Goal: Contribute content: Contribute content

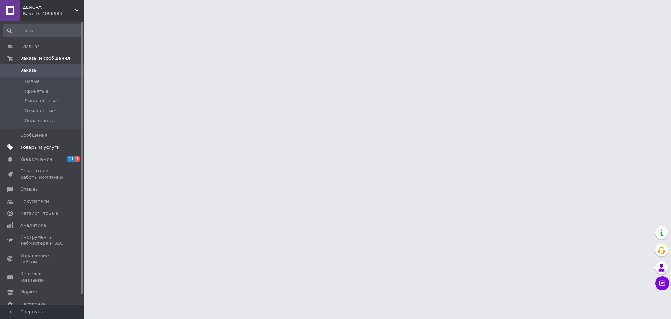
click at [46, 143] on link "Товары и услуги" at bounding box center [43, 147] width 86 height 12
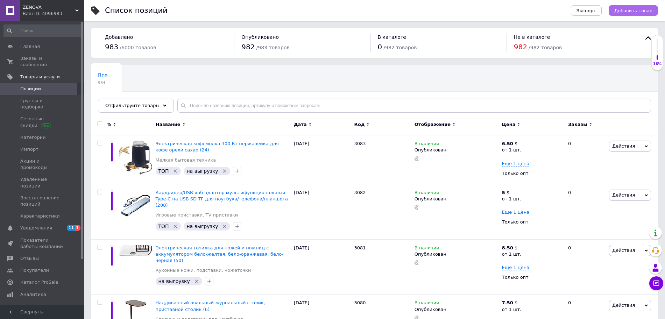
click at [629, 12] on span "Добавить товар" at bounding box center [633, 10] width 38 height 5
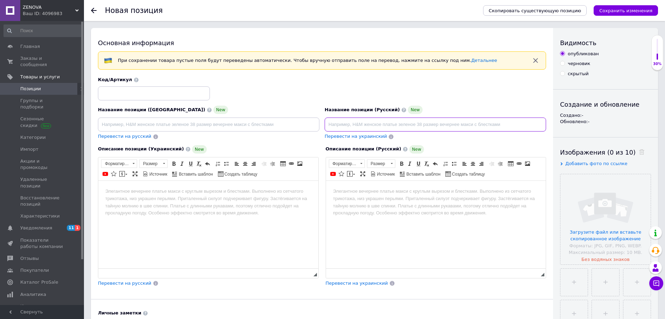
click at [351, 127] on input at bounding box center [434, 124] width 221 height 14
paste input "реалістичний світловий меч"
type input "реалістичний світловий меч"
click at [267, 129] on input at bounding box center [208, 124] width 221 height 14
paste input "реалістичний світловий меч"
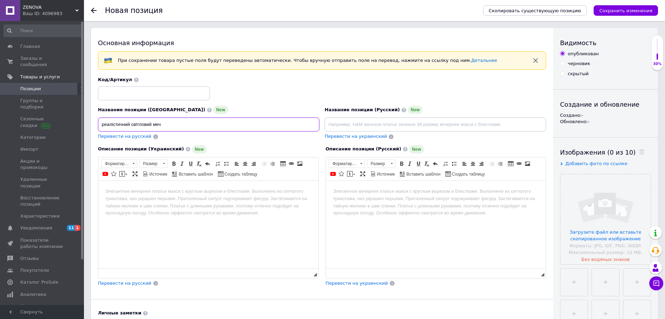
click at [103, 124] on input "реалістичний світловий меч" at bounding box center [208, 124] width 221 height 14
click at [250, 127] on input "Реалістичний світловий меч" at bounding box center [208, 124] width 221 height 14
paste input "іграшка для пальців зі світлом"
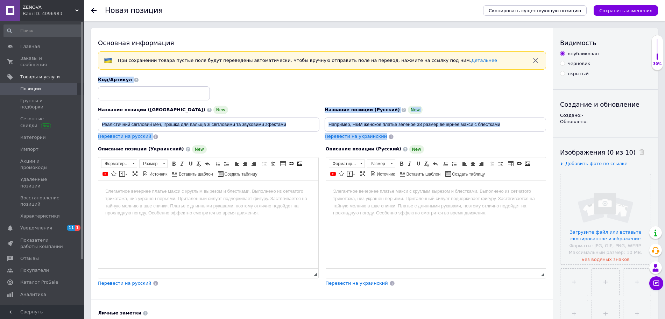
drag, startPoint x: 121, startPoint y: 142, endPoint x: 301, endPoint y: 125, distance: 180.0
click at [301, 125] on div "Название позиции (Украинский) New Реалістичний світловий меч, іграшка для пальц…" at bounding box center [322, 182] width 448 height 210
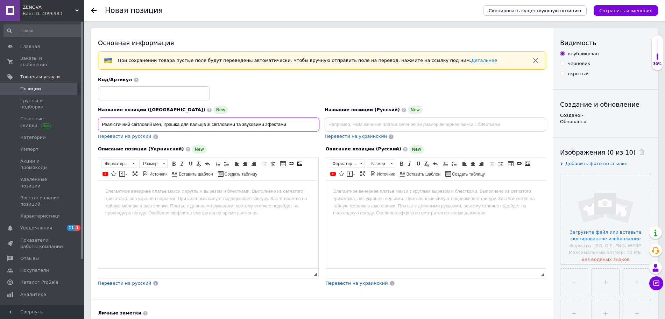
click at [301, 125] on input "Реалістичний світловий меч, іграшка для пальців зі світловими та звуковими эфек…" at bounding box center [208, 124] width 221 height 14
type input "Реалістичний світловий меч, іграшка для пальців зі світловими та звуковими эфек…"
click at [135, 138] on span "Перевести на русский" at bounding box center [124, 136] width 53 height 5
type input "Реалистичный световой меч, игрушка для пальцев со световыми и звуковыми эффекта…"
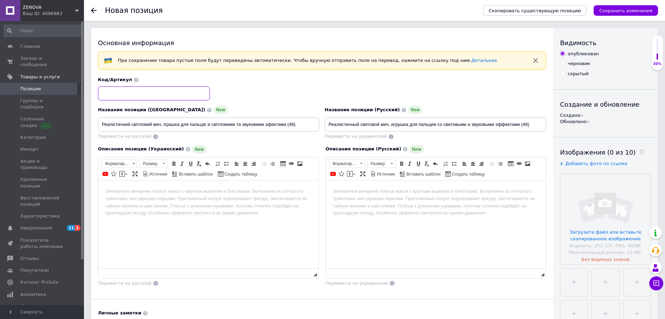
click at [145, 98] on input at bounding box center [154, 93] width 112 height 14
paste input "3084"
type input "3084"
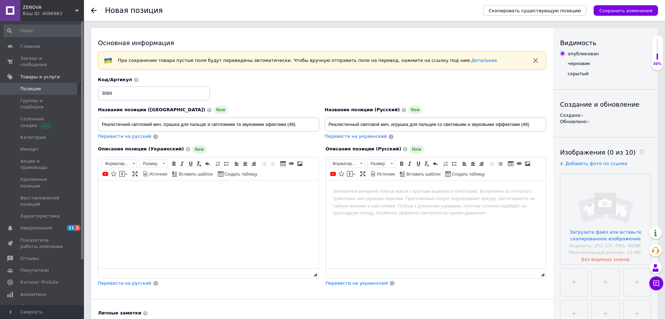
click at [196, 185] on html at bounding box center [208, 190] width 220 height 21
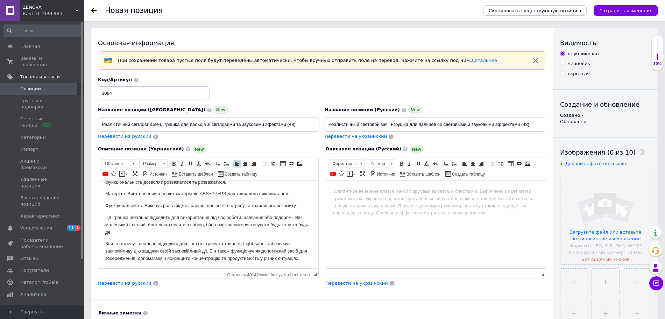
scroll to position [32, 0]
click at [119, 282] on span "Перевести на русский" at bounding box center [124, 282] width 53 height 5
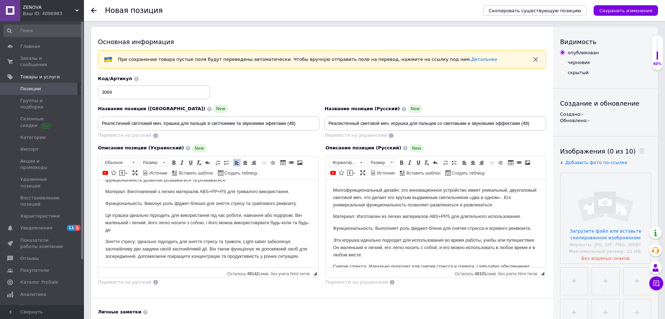
scroll to position [0, 0]
click at [590, 162] on span "Добавить фото по ссылке" at bounding box center [596, 162] width 62 height 5
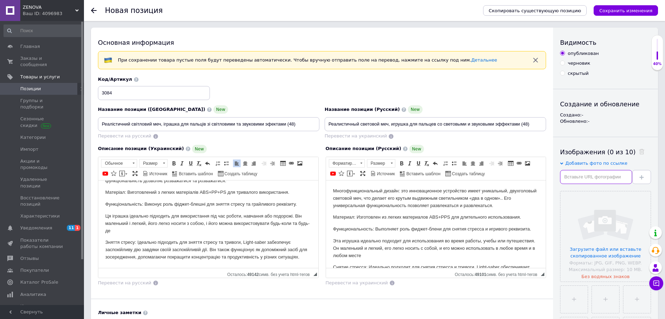
click at [582, 176] on input "text" at bounding box center [596, 177] width 72 height 14
paste input "[URL][DOMAIN_NAME]"
type input "[URL][DOMAIN_NAME]"
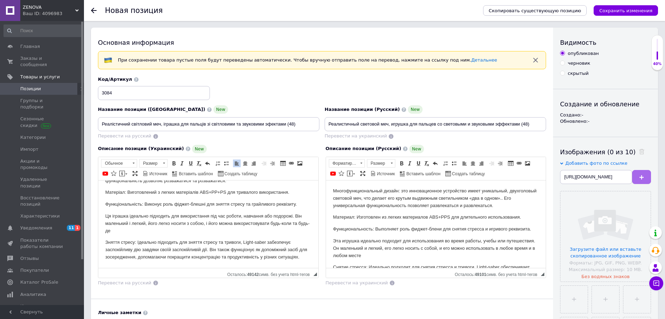
click at [643, 177] on button at bounding box center [641, 177] width 19 height 14
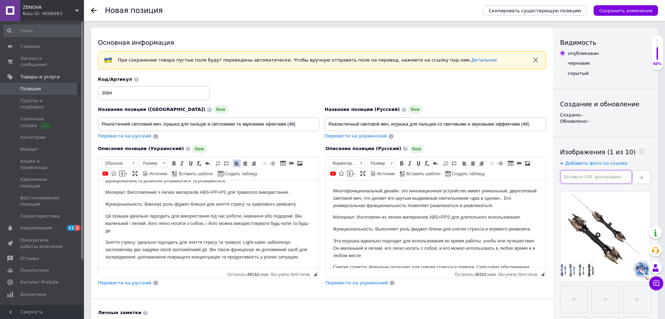
click at [571, 174] on input "text" at bounding box center [596, 177] width 72 height 14
paste input "[URL][DOMAIN_NAME]"
type input "[URL][DOMAIN_NAME]"
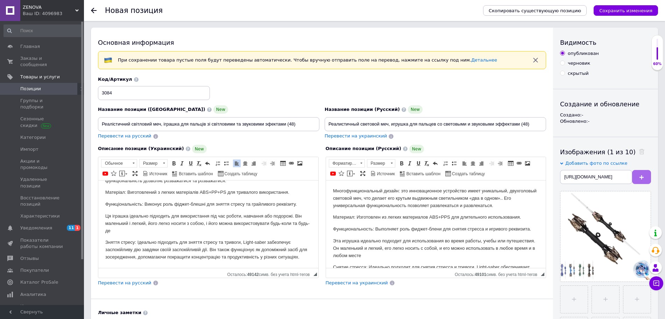
click at [643, 179] on icon at bounding box center [641, 177] width 4 height 4
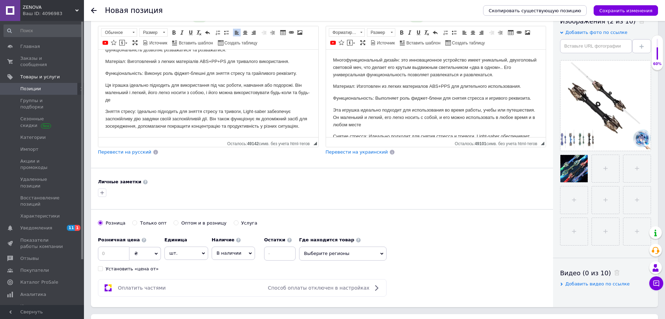
scroll to position [131, 0]
click at [571, 44] on input "text" at bounding box center [596, 46] width 72 height 14
paste input "[URL][DOMAIN_NAME]"
type input "[URL][DOMAIN_NAME]"
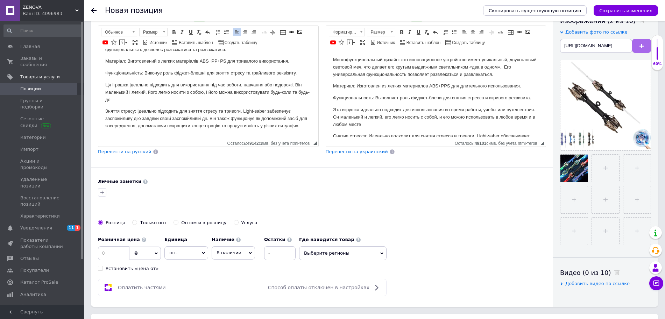
scroll to position [0, 0]
click at [644, 49] on button at bounding box center [641, 46] width 19 height 14
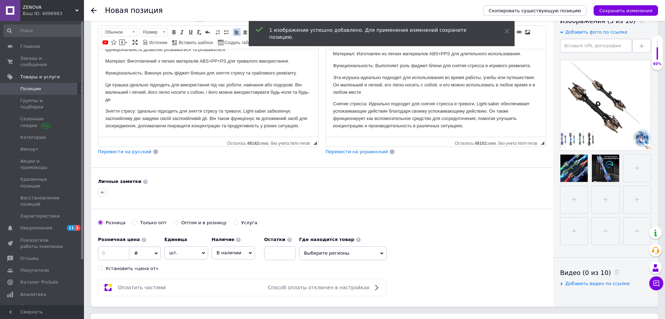
click at [132, 223] on input "Только опт" at bounding box center [134, 222] width 5 height 5
radio input "true"
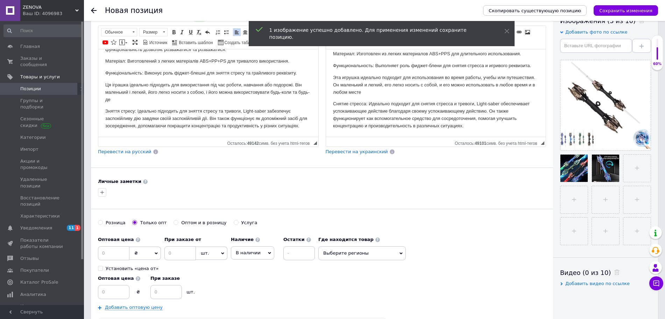
click at [141, 252] on span "₴" at bounding box center [144, 252] width 31 height 13
click at [145, 266] on li "$" at bounding box center [145, 268] width 31 height 10
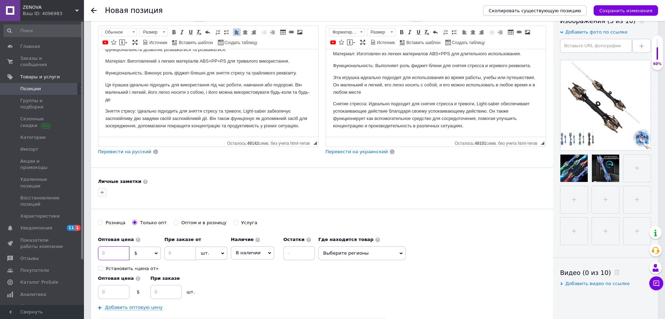
click at [117, 255] on input at bounding box center [113, 253] width 31 height 14
type input "14"
type input "1"
type input "13"
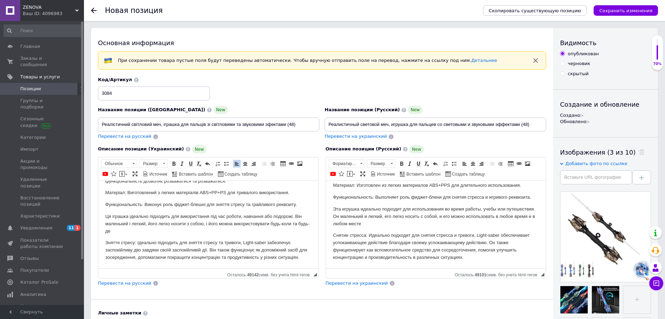
type input "48"
click at [166, 129] on input "Реалістичний світловий меч, іграшка для пальців зі світловими та звуковими эфек…" at bounding box center [208, 124] width 221 height 14
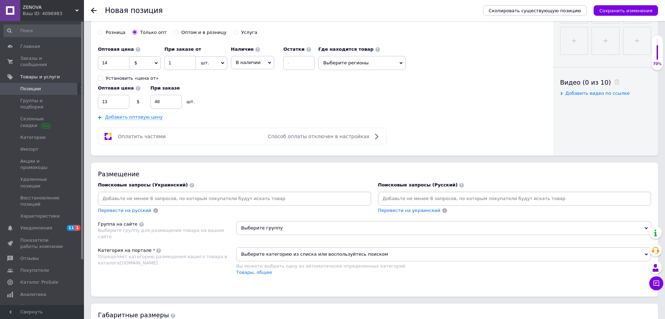
scroll to position [322, 0]
click at [156, 196] on input at bounding box center [234, 198] width 270 height 10
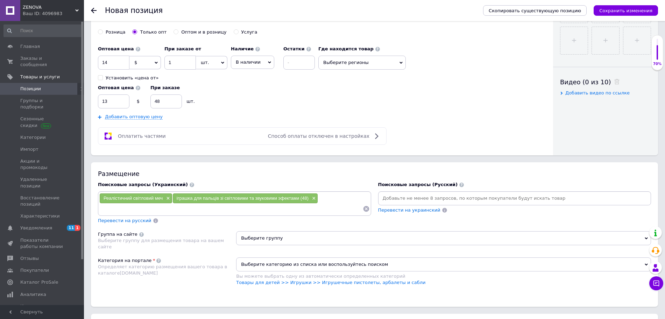
click at [122, 224] on div "Перевести на русский" at bounding box center [124, 221] width 55 height 8
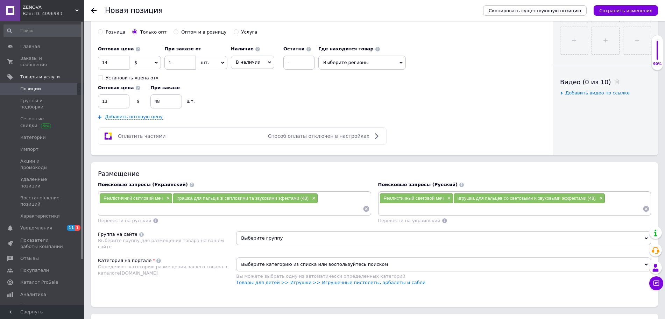
click at [258, 239] on span "Выберите группу" at bounding box center [443, 238] width 415 height 14
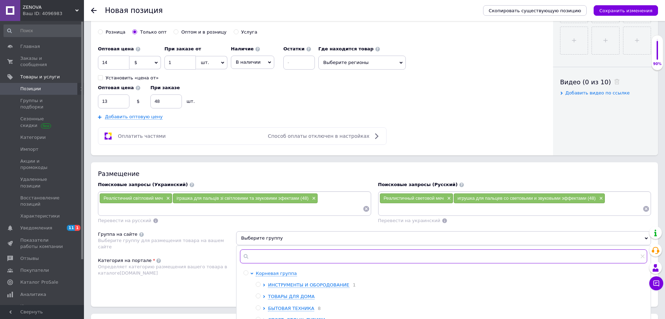
click at [255, 252] on input "text" at bounding box center [443, 256] width 407 height 14
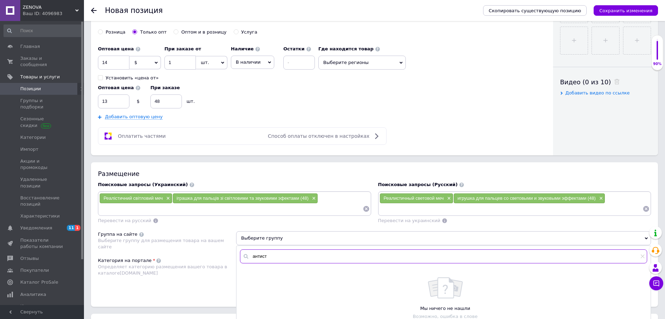
scroll to position [338, 0]
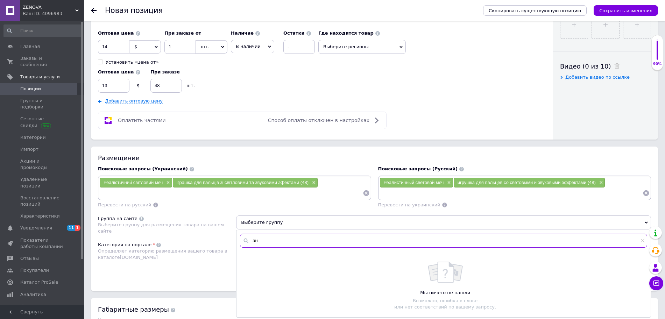
type input "[PERSON_NAME]"
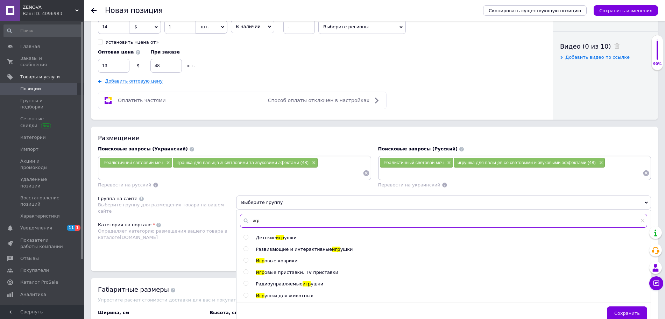
scroll to position [366, 0]
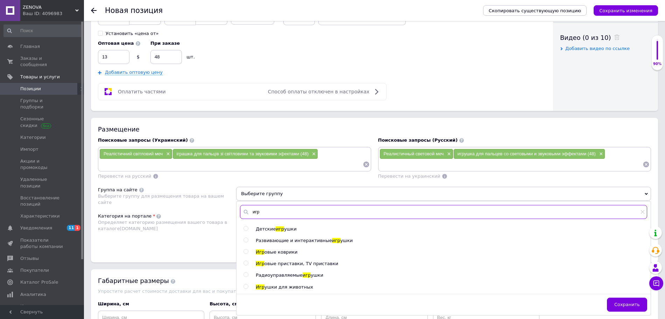
type input "игр"
click at [247, 240] on input "radio" at bounding box center [245, 240] width 5 height 5
radio input "true"
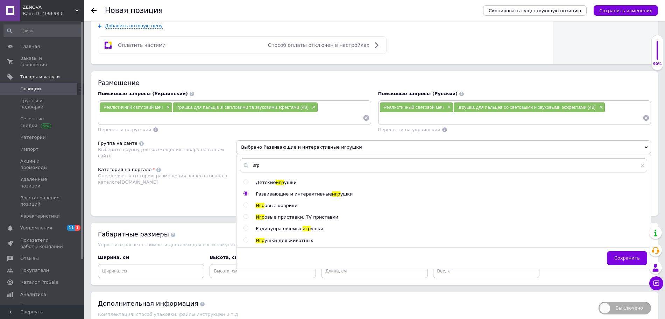
scroll to position [414, 0]
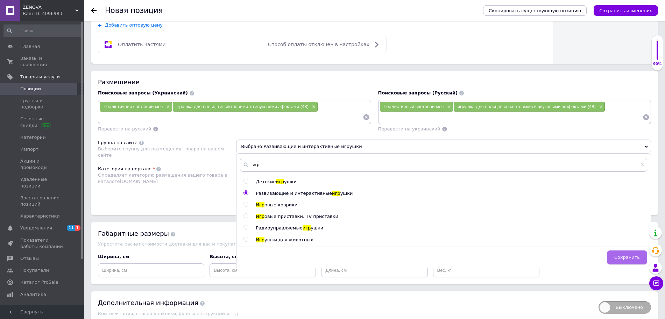
click at [626, 254] on button "Сохранить" at bounding box center [626, 257] width 40 height 14
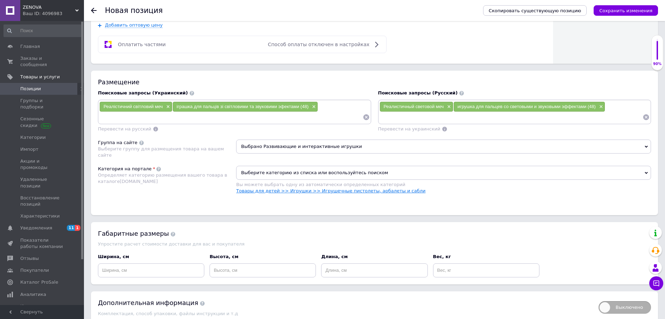
click at [380, 192] on link "Товары для детей >> Игрушки >> Игрушечные пистолеты, арбалеты и сабли" at bounding box center [330, 190] width 189 height 5
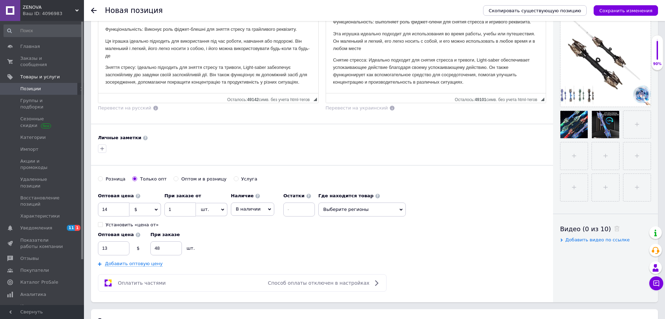
scroll to position [0, 0]
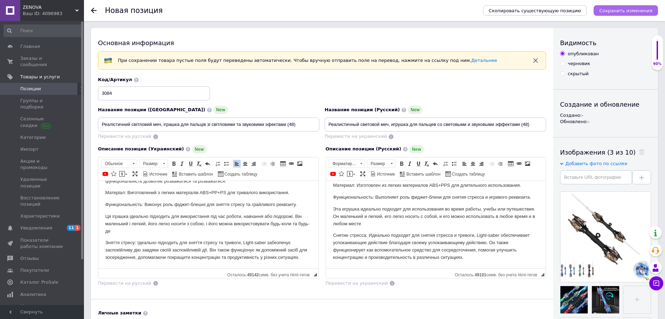
click at [622, 8] on icon "Сохранить изменения" at bounding box center [625, 10] width 53 height 5
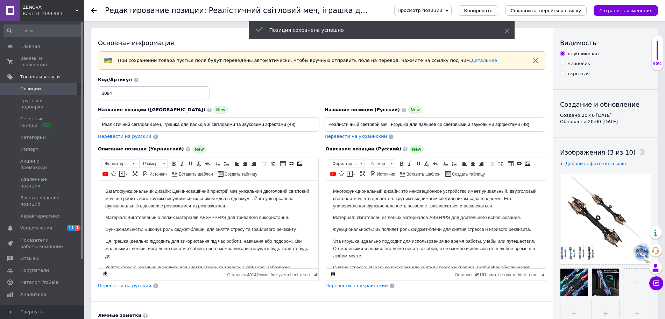
click at [31, 86] on span "Позиции" at bounding box center [30, 89] width 21 height 6
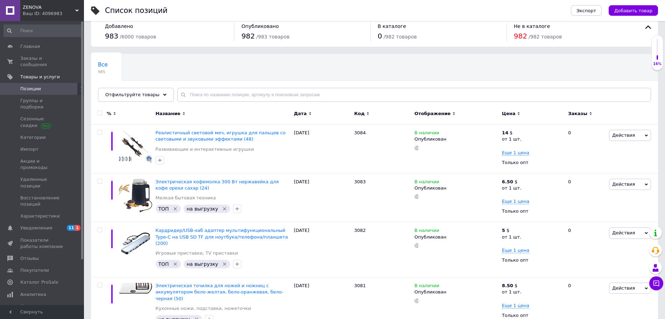
scroll to position [13, 0]
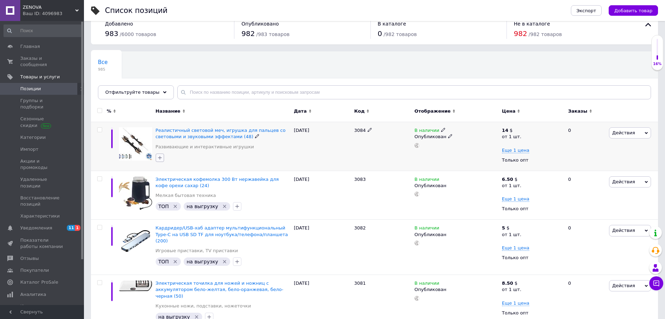
click at [162, 157] on icon "button" at bounding box center [160, 158] width 6 height 6
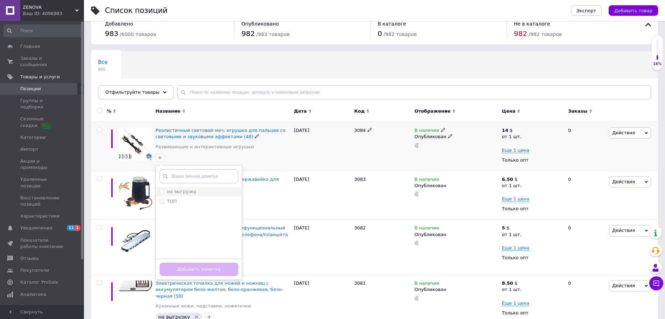
click at [161, 194] on label "на выгрузку" at bounding box center [177, 191] width 37 height 6
click at [161, 193] on input "на выгрузку" at bounding box center [161, 191] width 5 height 5
checkbox input "false"
click at [159, 203] on label "ТОП" at bounding box center [167, 201] width 17 height 6
click at [159, 203] on input "ТОП" at bounding box center [161, 201] width 5 height 5
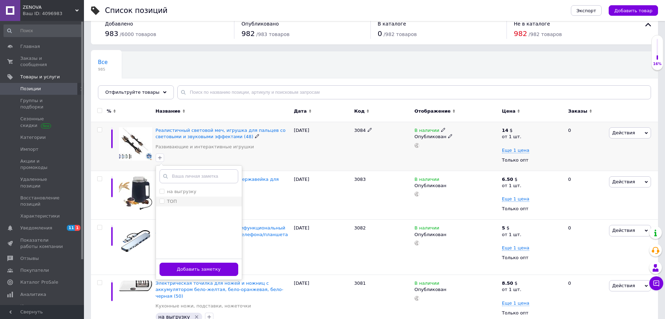
click at [160, 202] on input "ТОП" at bounding box center [161, 201] width 5 height 5
checkbox input "true"
click at [163, 191] on input "на выгрузку" at bounding box center [161, 191] width 5 height 5
checkbox input "true"
click at [195, 269] on button "Добавить заметку" at bounding box center [198, 270] width 79 height 14
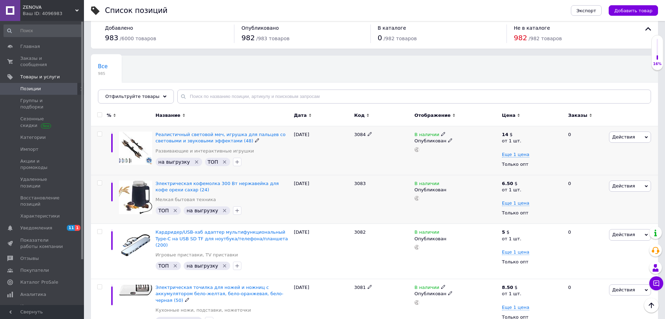
scroll to position [0, 0]
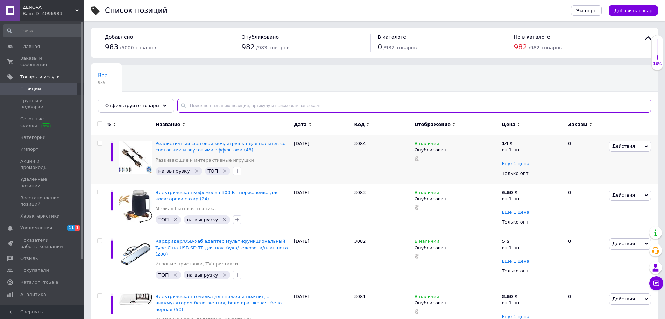
click at [193, 108] on input "text" at bounding box center [413, 106] width 473 height 14
paste input "Лазерный уровень нивелир професиональный Jumpex (5)"
type input "Лазерный уровень нивелир професиональный Jumpex (5)"
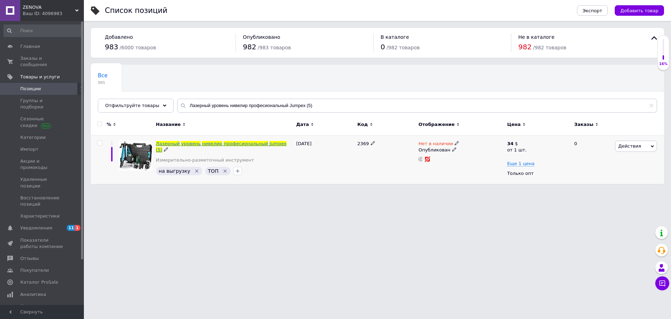
click at [206, 142] on span "нивелир" at bounding box center [212, 143] width 20 height 5
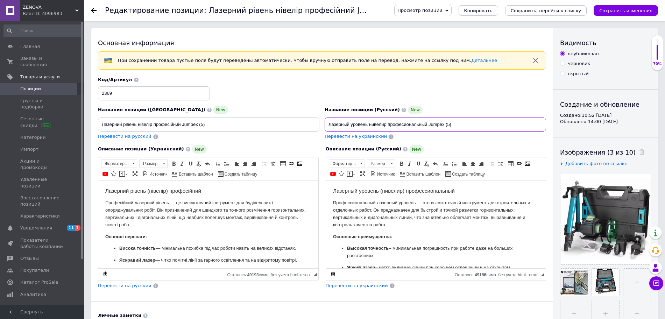
click at [445, 123] on input "Лазерный уровень нивелир професиональный Jumpex (5)" at bounding box center [434, 124] width 221 height 14
type input "Лазерный уровень нивелир професиональный Jumpex синий (5)"
click at [355, 137] on span "Перевести на украинский" at bounding box center [355, 136] width 62 height 5
type input "Лазерний рівень нівелір професійний Jumpex синій (5)"
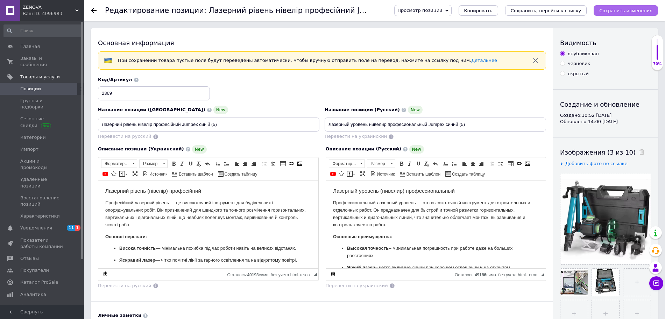
click at [618, 9] on icon "Сохранить изменения" at bounding box center [625, 10] width 53 height 5
click at [616, 13] on icon "Сохранить изменения" at bounding box center [625, 10] width 53 height 5
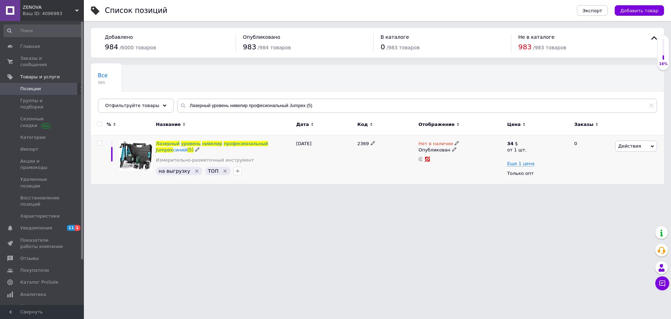
click at [455, 144] on icon at bounding box center [457, 143] width 4 height 4
click at [469, 145] on li "В наличии" at bounding box center [494, 149] width 66 height 10
click at [381, 177] on div "2369" at bounding box center [385, 159] width 61 height 49
drag, startPoint x: 355, startPoint y: 146, endPoint x: 371, endPoint y: 149, distance: 15.9
click at [371, 149] on div "Лазерный уровень нивелир професиональный Jumpex синий (5) Измерительно-разметоч…" at bounding box center [377, 159] width 573 height 49
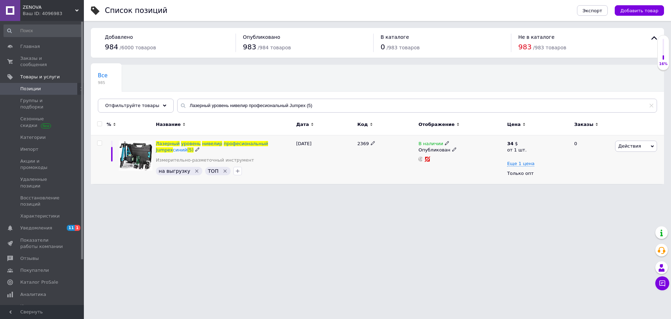
copy div "2369"
click at [628, 147] on span "Действия" at bounding box center [629, 145] width 23 height 5
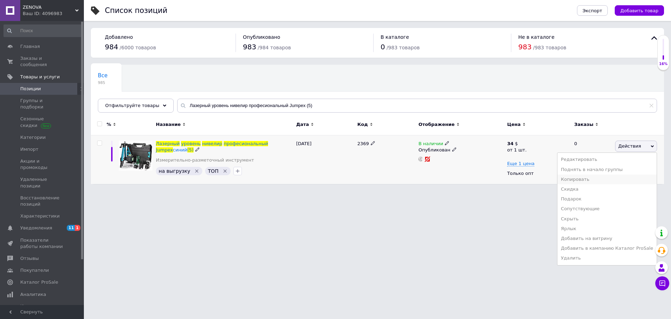
click at [597, 177] on li "Копировать" at bounding box center [607, 179] width 99 height 10
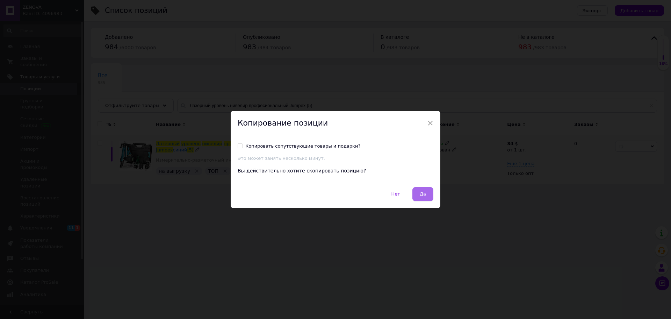
click at [422, 190] on button "Да" at bounding box center [422, 194] width 21 height 14
